Goal: Information Seeking & Learning: Find specific fact

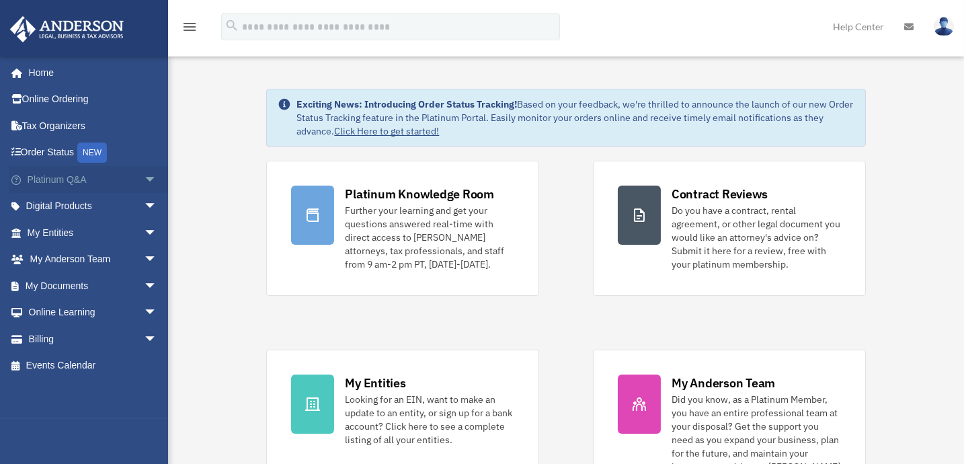
click at [144, 177] on span "arrow_drop_down" at bounding box center [157, 180] width 27 height 28
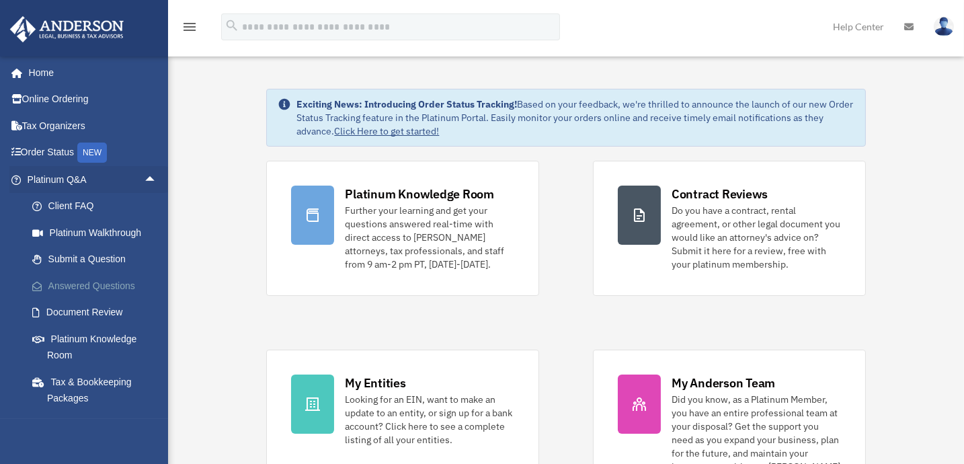
click at [101, 280] on link "Answered Questions" at bounding box center [98, 285] width 159 height 27
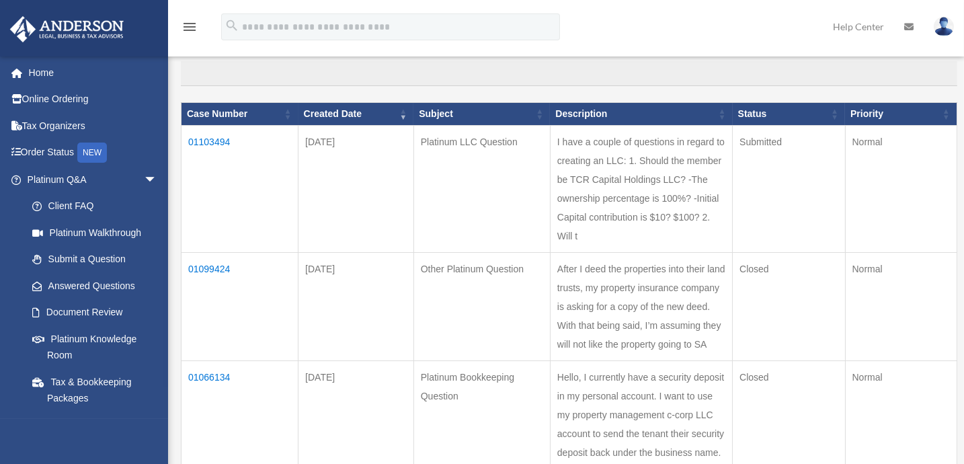
scroll to position [122, 0]
click at [218, 140] on td "01103494" at bounding box center [239, 189] width 117 height 127
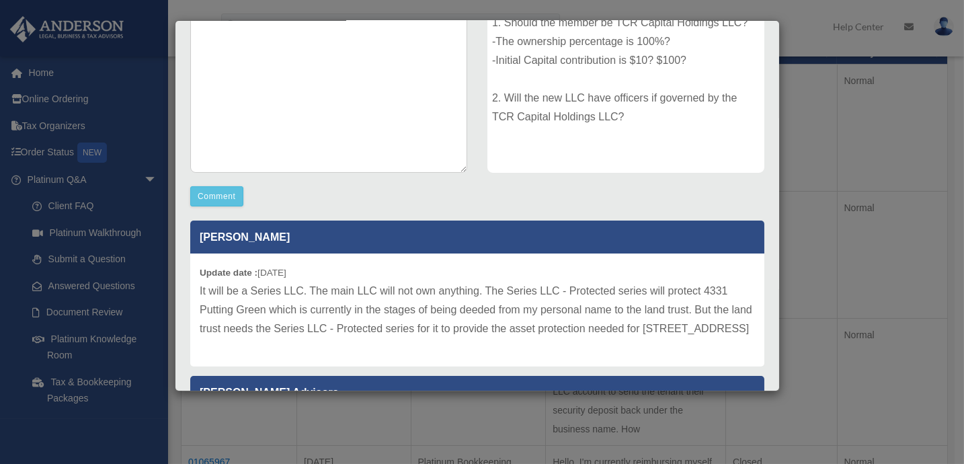
scroll to position [366, 0]
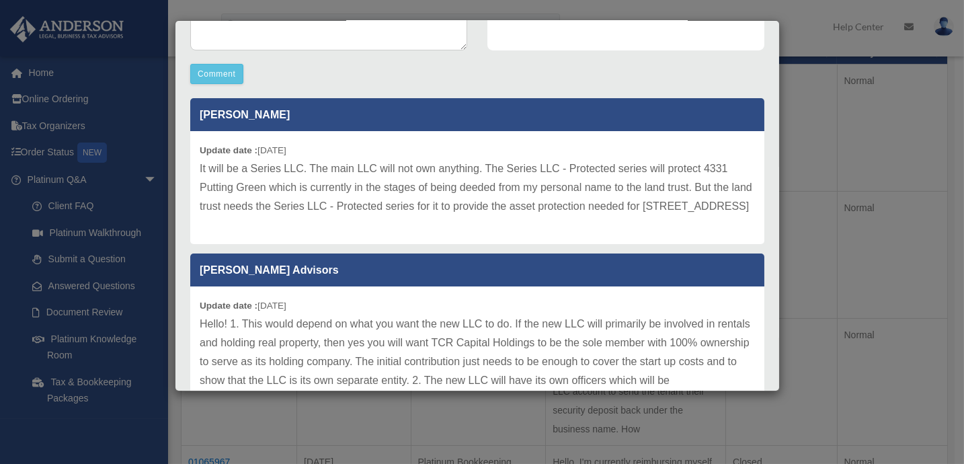
click at [821, 84] on div "Case Detail × Platinum LLC Question Case Number 01103494 Created Date September…" at bounding box center [482, 232] width 964 height 464
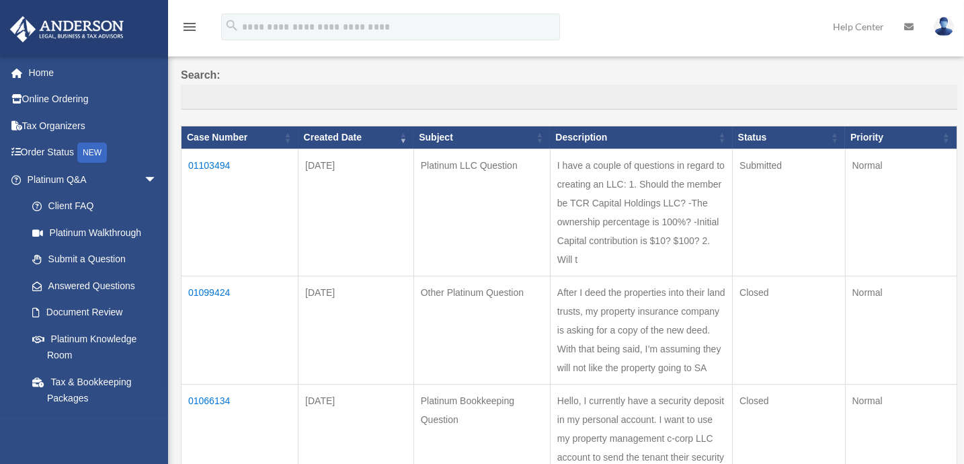
scroll to position [0, 0]
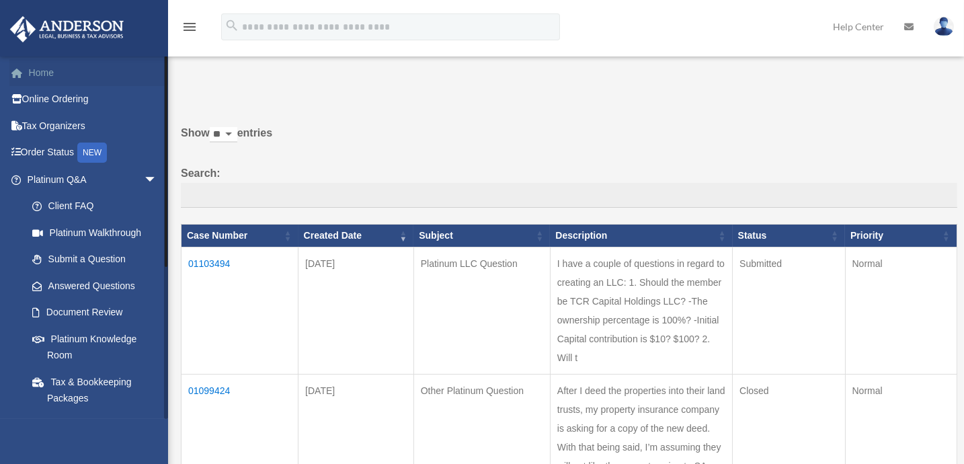
click at [52, 69] on link "Home" at bounding box center [93, 72] width 168 height 27
